Goal: Task Accomplishment & Management: Use online tool/utility

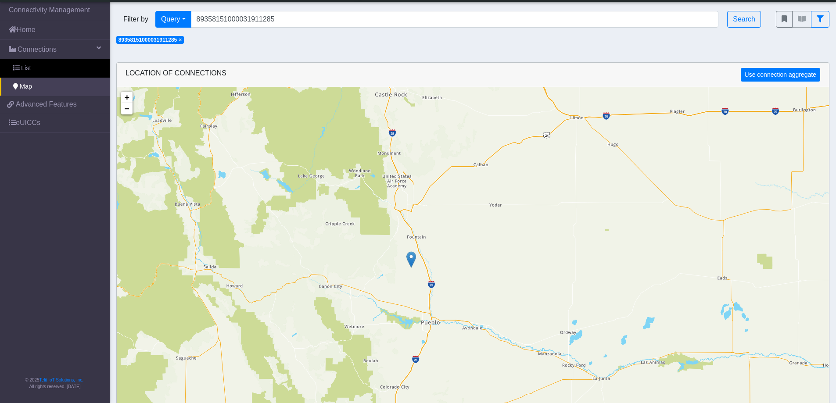
scroll to position [12, 0]
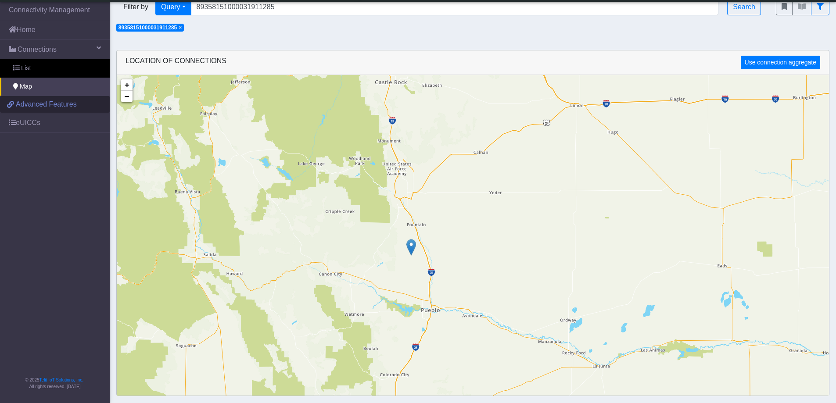
click at [29, 107] on span "Advanced Features" at bounding box center [46, 104] width 61 height 11
click at [84, 50] on link "Connections" at bounding box center [55, 49] width 110 height 19
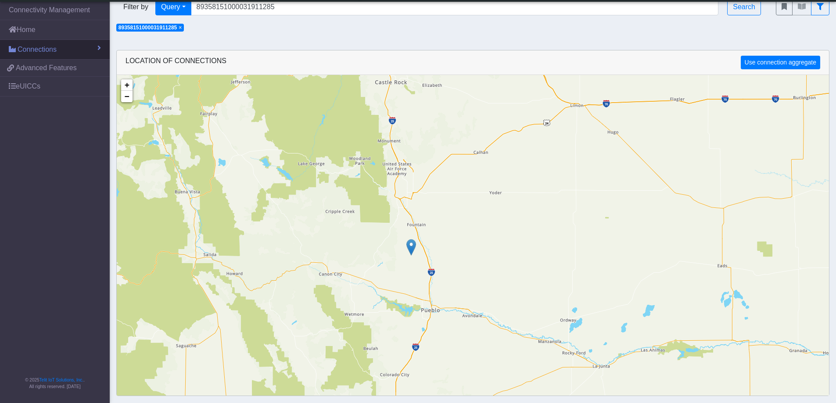
click at [84, 50] on link "Connections" at bounding box center [55, 49] width 110 height 19
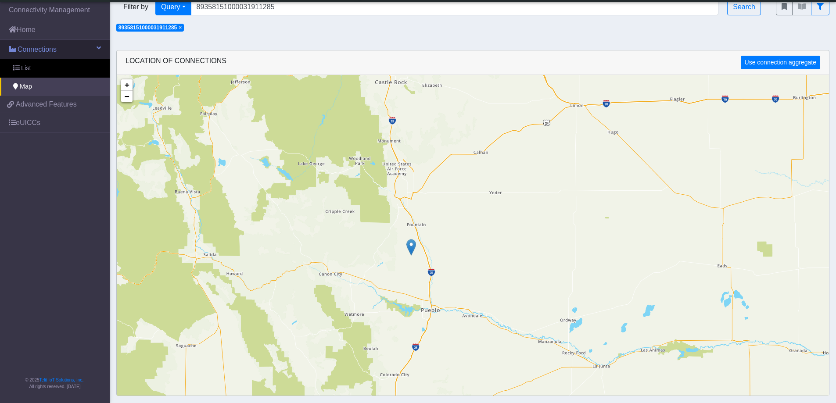
click at [43, 52] on span "Connections" at bounding box center [37, 49] width 39 height 11
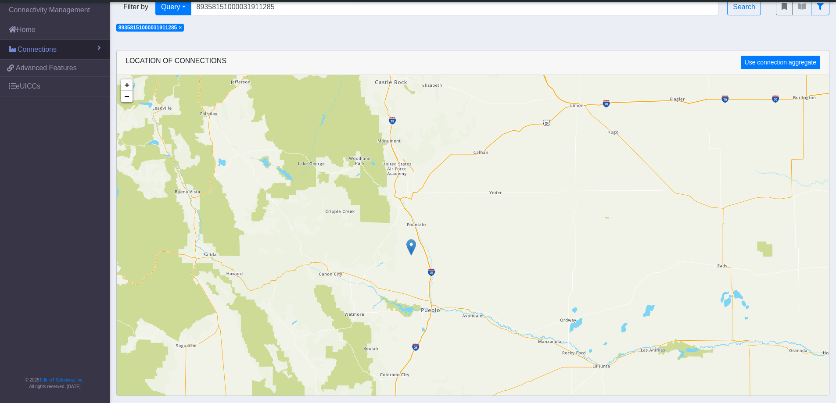
click at [43, 52] on span "Connections" at bounding box center [37, 49] width 39 height 11
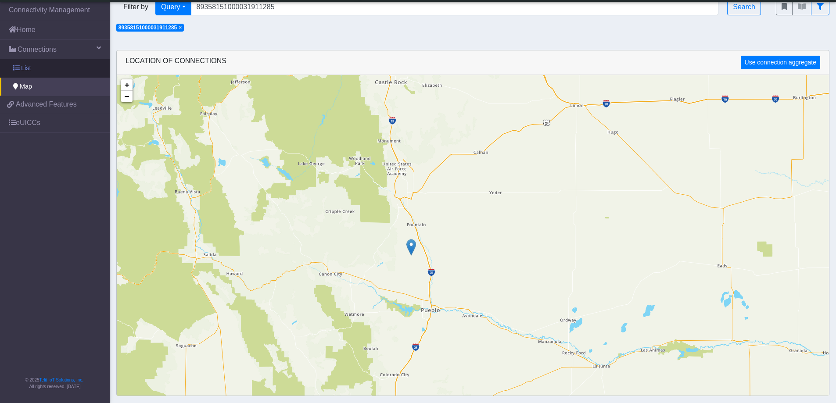
click at [34, 69] on link "List" at bounding box center [55, 68] width 110 height 18
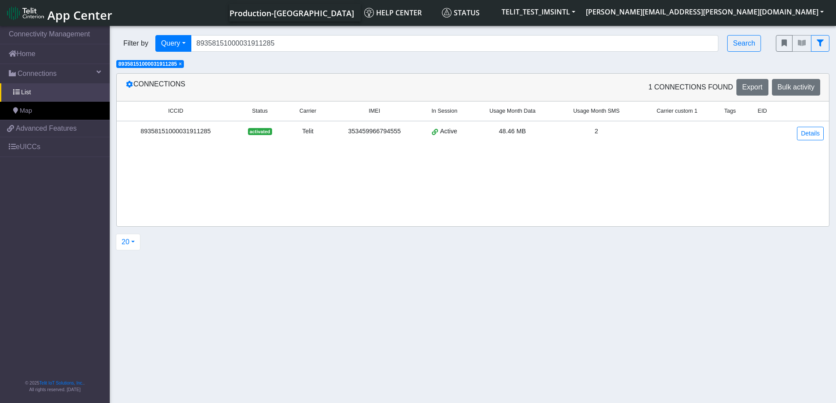
click at [181, 130] on div "89358151000031911285" at bounding box center [176, 132] width 108 height 10
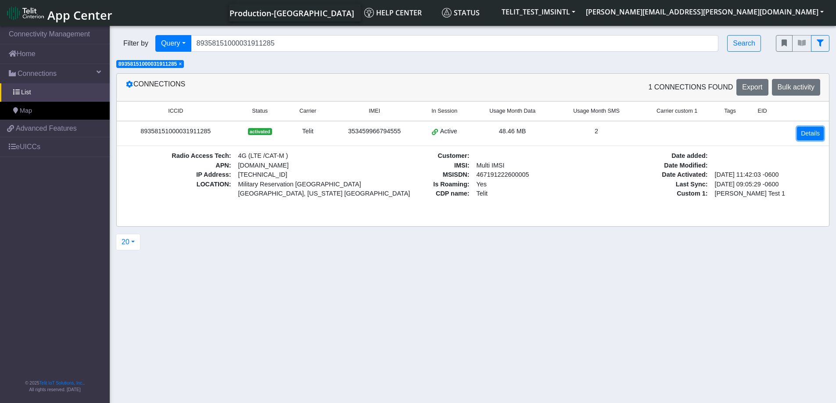
click at [814, 136] on link "Details" at bounding box center [810, 134] width 27 height 14
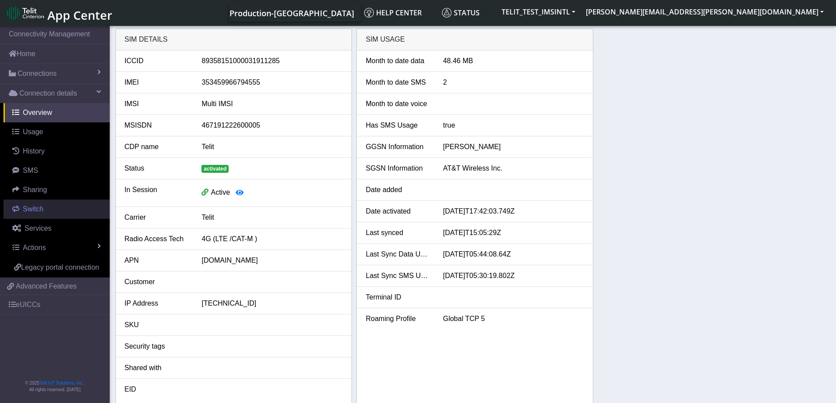
click at [26, 208] on span "Switch" at bounding box center [33, 208] width 21 height 7
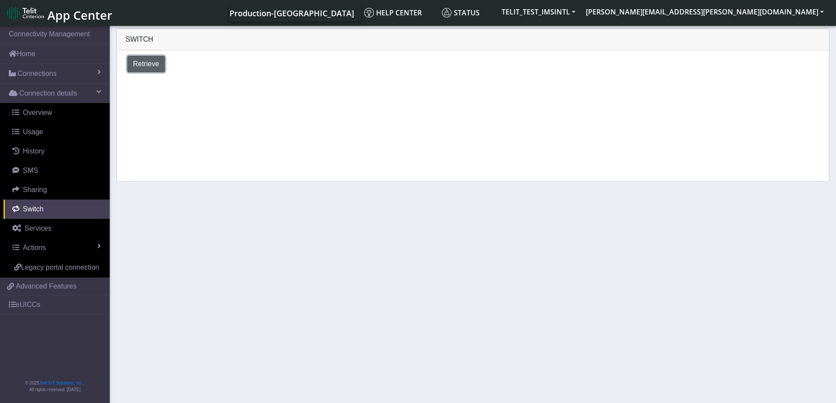
click at [144, 65] on span "Retrieve" at bounding box center [146, 63] width 26 height 7
select select "[GEOGRAPHIC_DATA]"
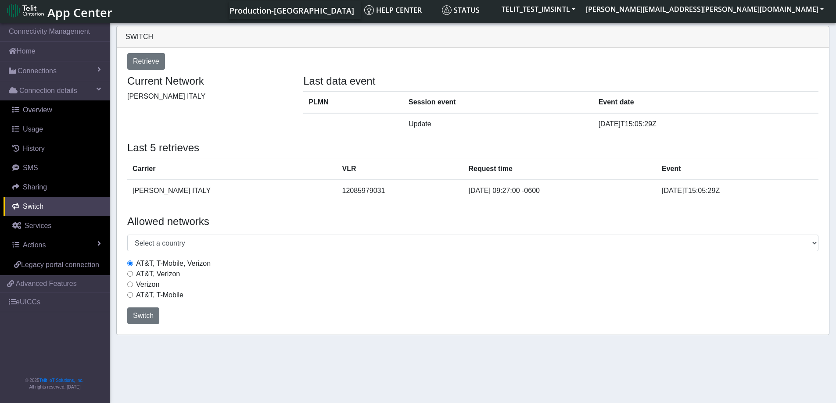
scroll to position [3, 0]
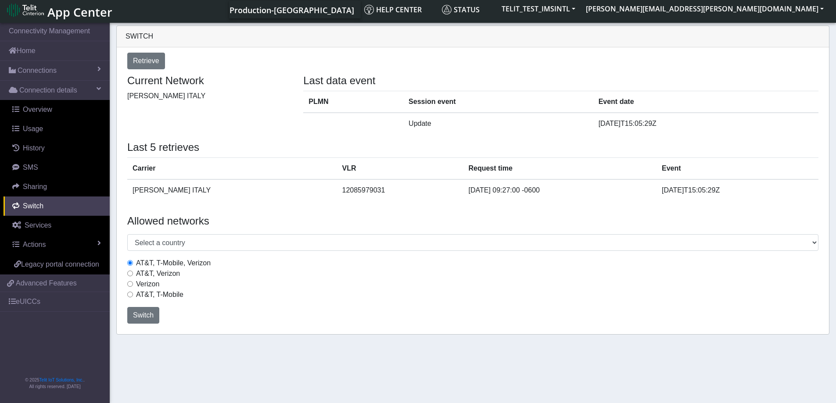
drag, startPoint x: 220, startPoint y: 265, endPoint x: 122, endPoint y: 268, distance: 98.8
click at [122, 268] on div "AT&T, T-Mobile, Verizon AT&T, Verizon Verizon AT&T, T-Mobile" at bounding box center [473, 279] width 705 height 49
drag, startPoint x: 192, startPoint y: 275, endPoint x: 100, endPoint y: 272, distance: 92.2
click at [100, 272] on section "Connectivity Management Home Connections List Map Connection details Overview U…" at bounding box center [418, 212] width 836 height 382
click at [189, 283] on div "Verizon" at bounding box center [472, 284] width 691 height 11
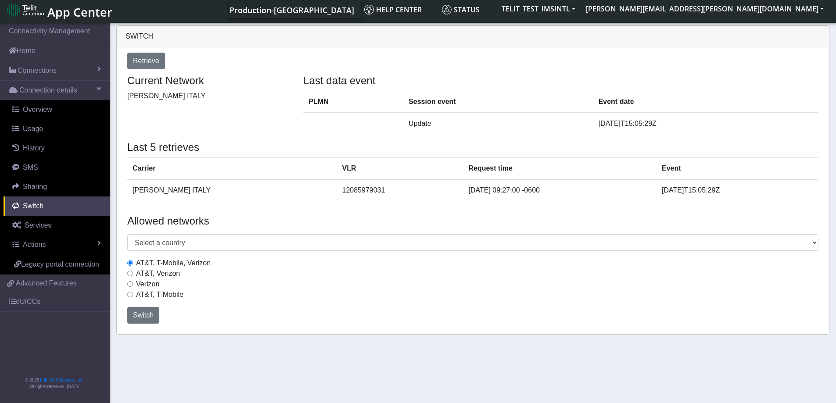
drag, startPoint x: 175, startPoint y: 286, endPoint x: 121, endPoint y: 287, distance: 54.4
click at [121, 287] on div "AT&T, T-Mobile, Verizon AT&T, Verizon Verizon AT&T, T-Mobile" at bounding box center [473, 279] width 705 height 49
drag, startPoint x: 193, startPoint y: 296, endPoint x: 126, endPoint y: 296, distance: 66.7
click at [126, 296] on div "AT&T, T-Mobile, Verizon AT&T, Verizon Verizon AT&T, T-Mobile" at bounding box center [473, 279] width 705 height 49
click at [232, 294] on div "AT&T, T-Mobile" at bounding box center [472, 295] width 691 height 11
